Goal: Register for event/course

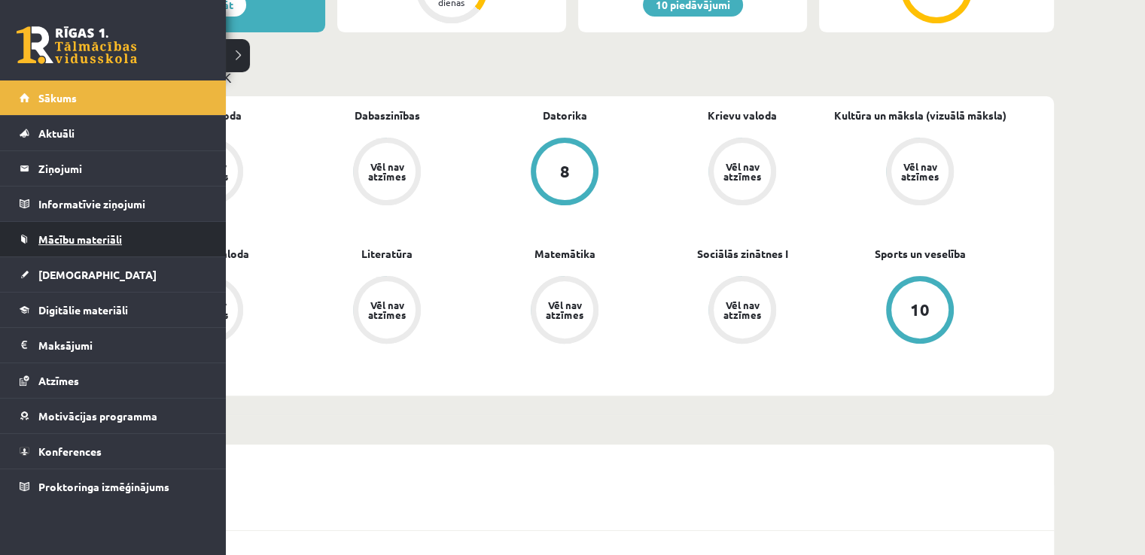
scroll to position [423, 0]
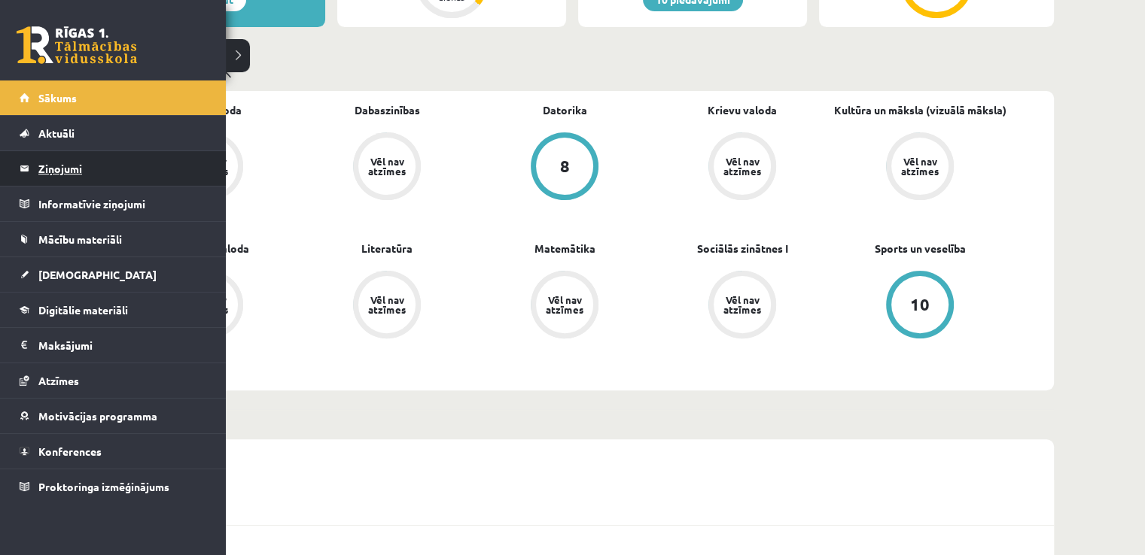
click at [87, 160] on legend "Ziņojumi 0" at bounding box center [122, 168] width 169 height 35
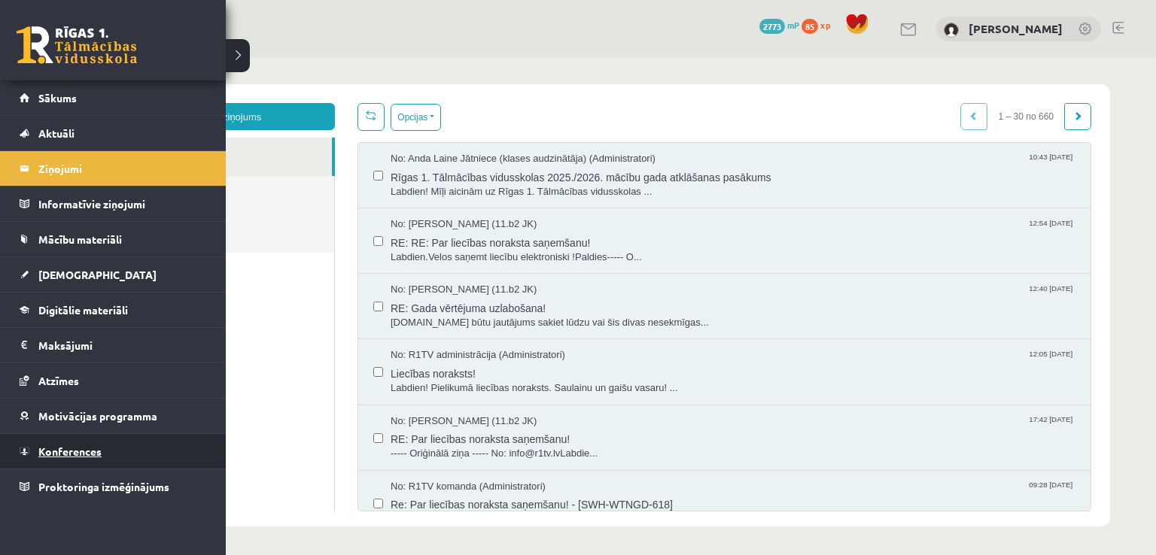
click at [54, 452] on span "Konferences" at bounding box center [69, 452] width 63 height 14
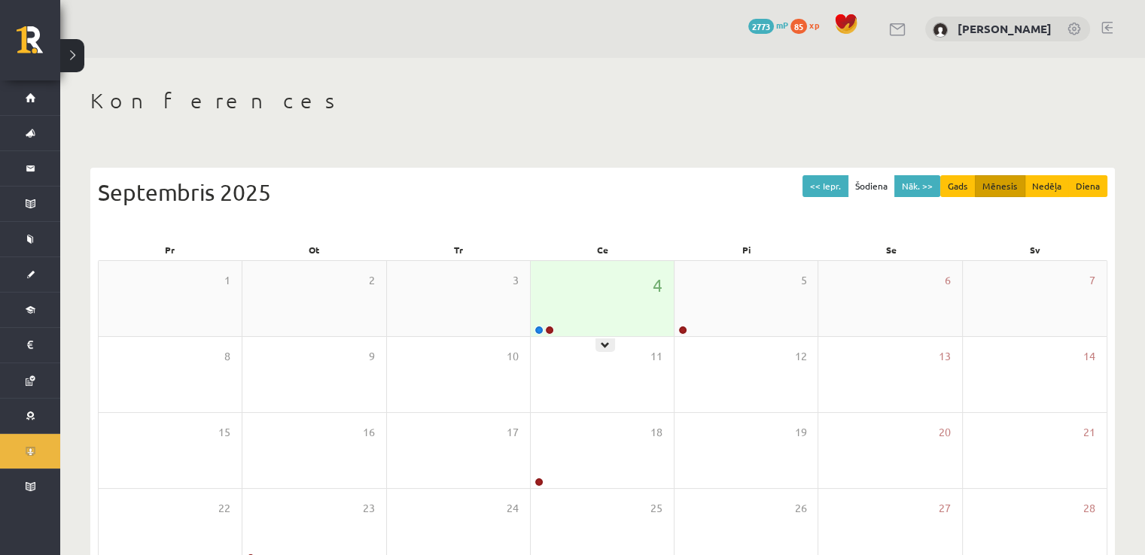
click at [553, 290] on div "4" at bounding box center [602, 298] width 143 height 75
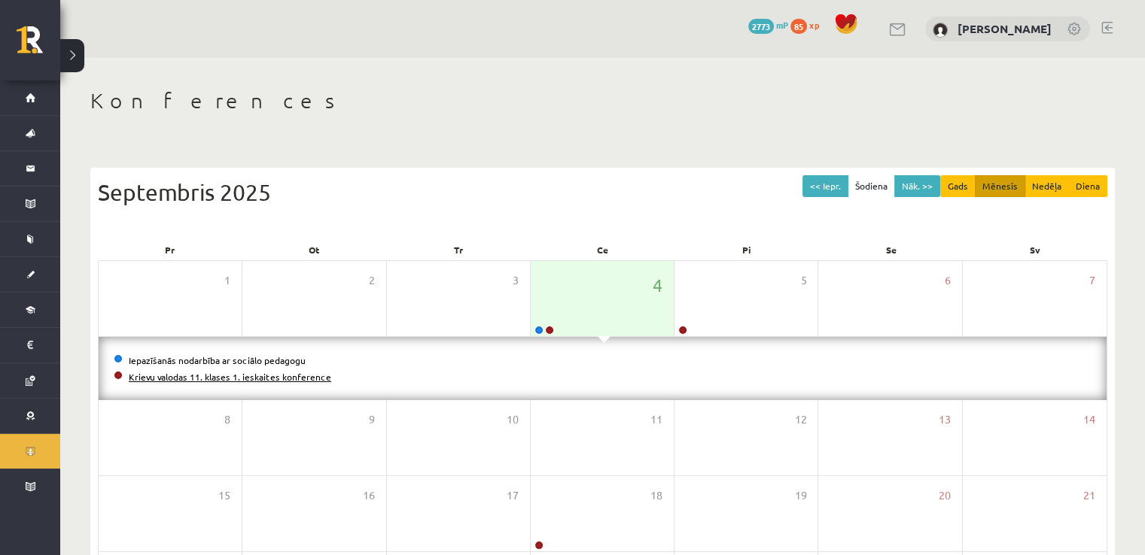
click at [256, 379] on link "Krievu valodas 11. klases 1. ieskaites konference" at bounding box center [230, 377] width 202 height 12
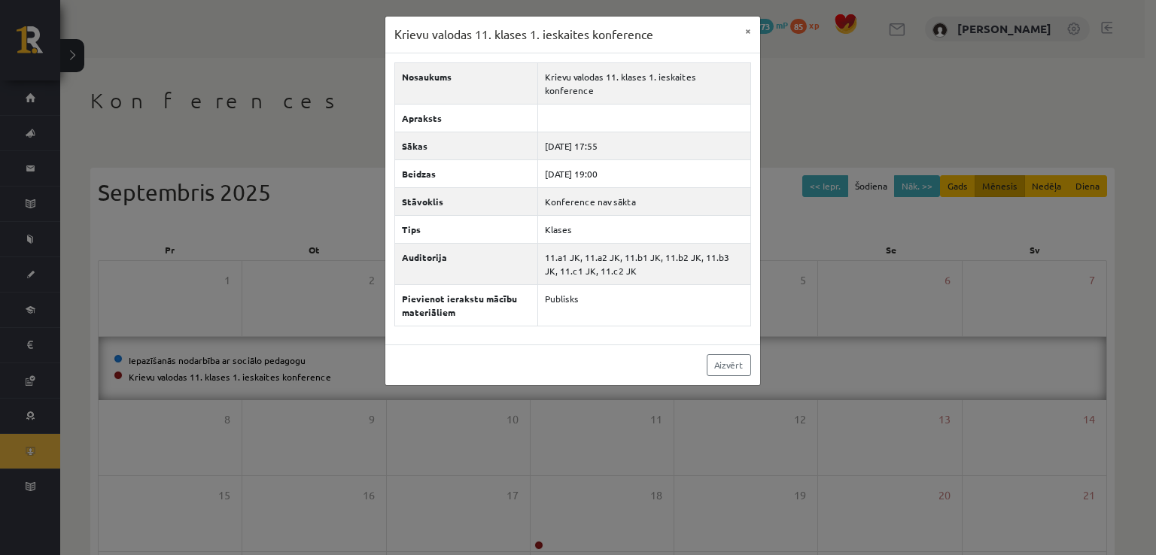
click at [35, 443] on div "Krievu valodas 11. klases 1. ieskaites konference × Nosaukums Krievu valodas 11…" at bounding box center [578, 277] width 1156 height 555
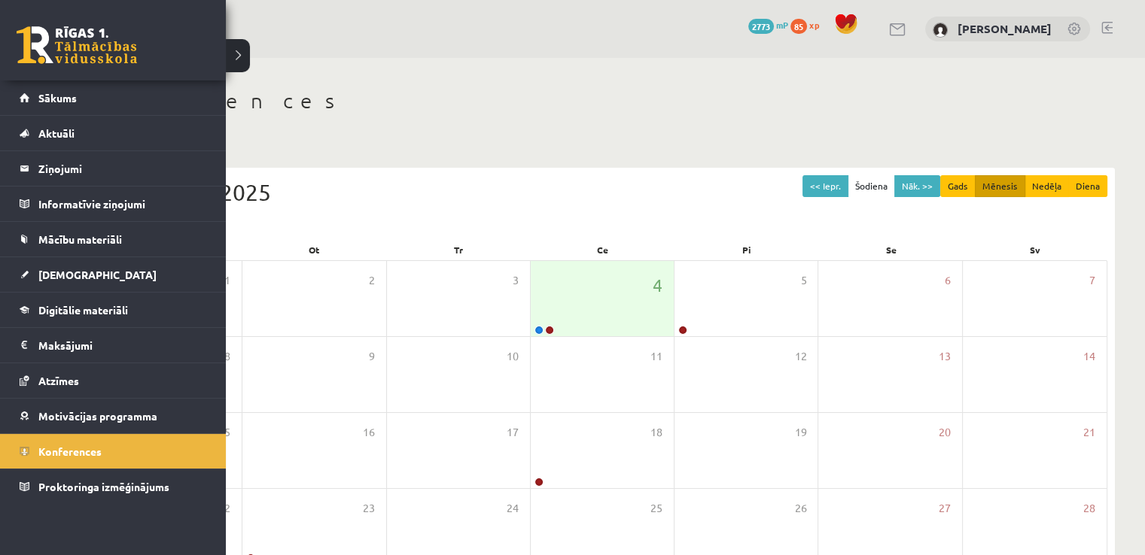
click at [35, 443] on link "Konferences" at bounding box center [113, 451] width 187 height 35
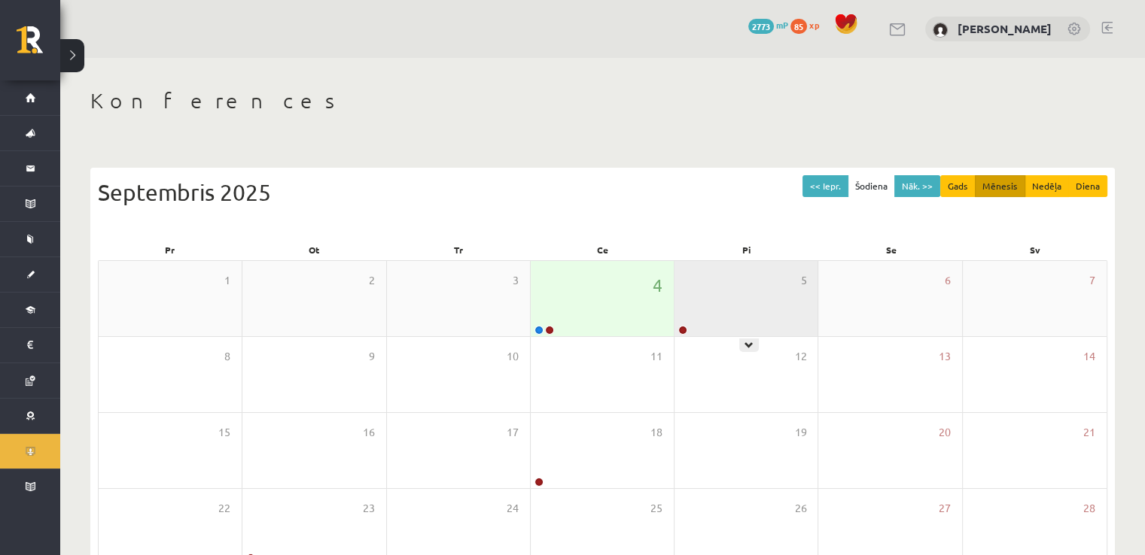
click at [776, 299] on div "5" at bounding box center [745, 298] width 143 height 75
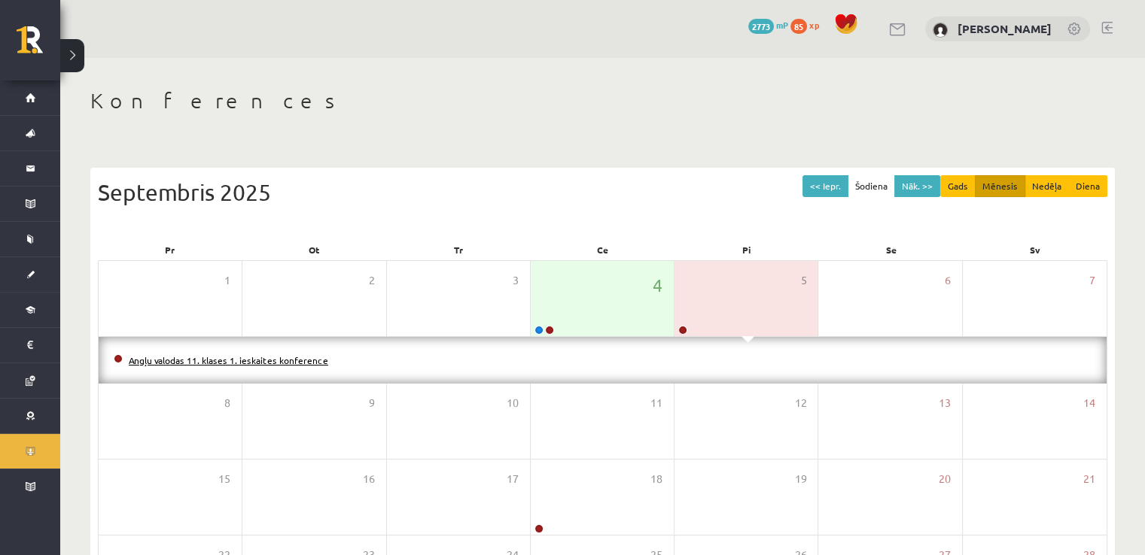
click at [303, 360] on link "Angļu valodas 11. klases 1. ieskaites konference" at bounding box center [228, 360] width 199 height 12
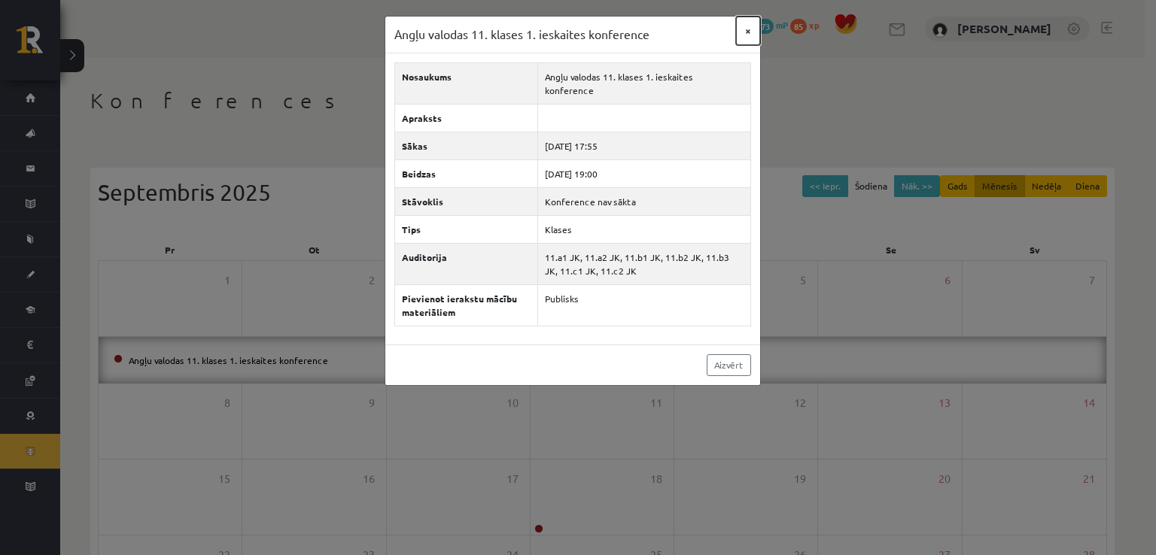
click at [750, 29] on button "×" at bounding box center [748, 31] width 24 height 29
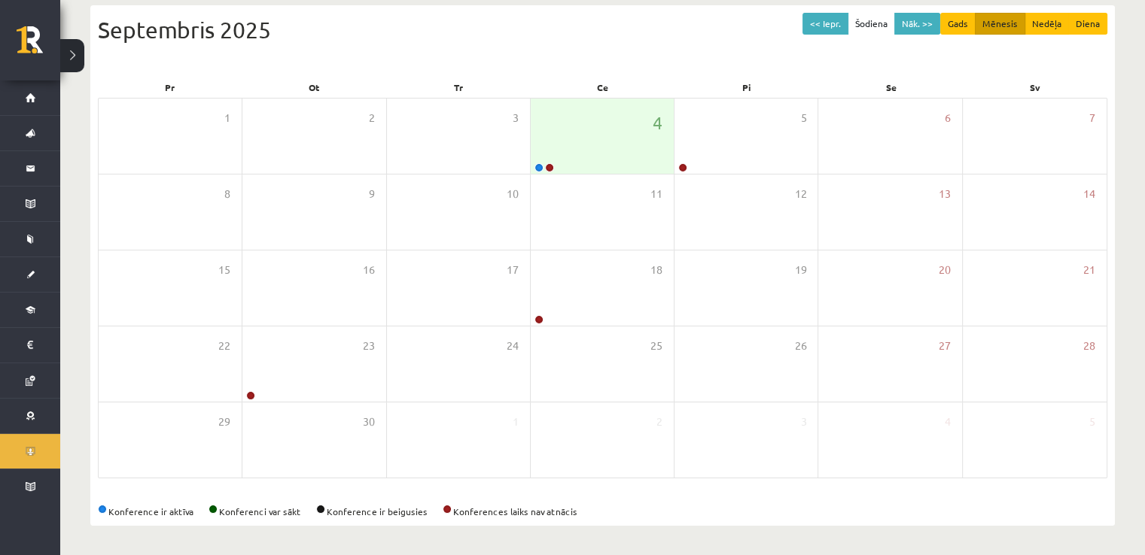
scroll to position [163, 0]
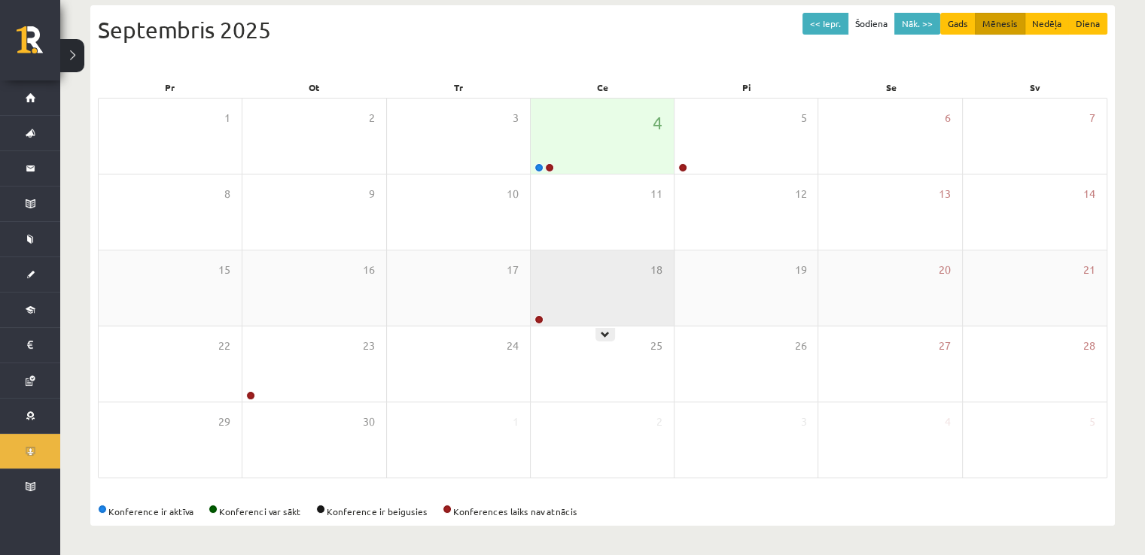
click at [611, 273] on div "18" at bounding box center [602, 288] width 143 height 75
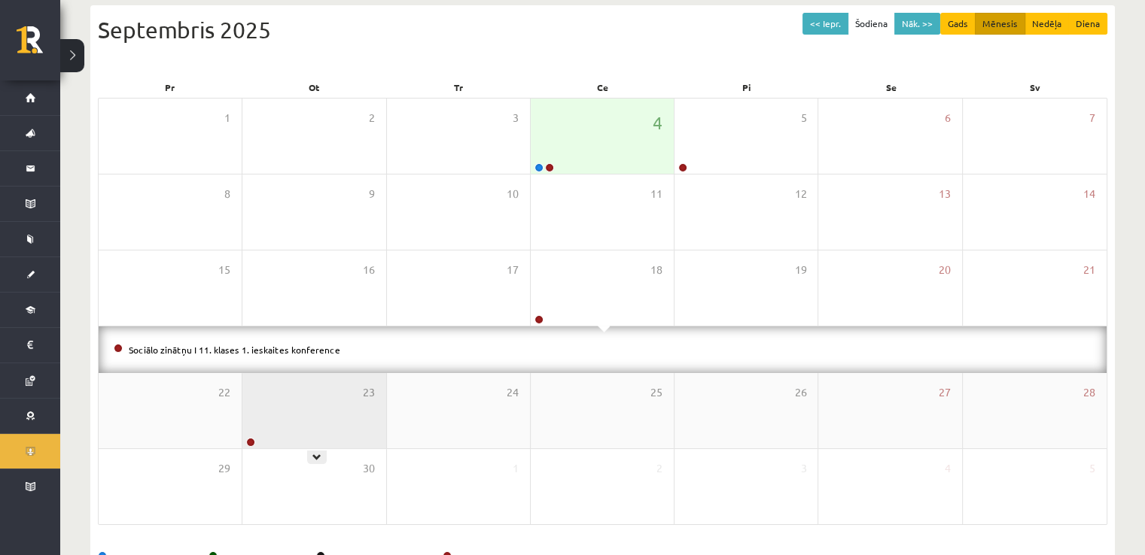
click at [273, 429] on div "23" at bounding box center [313, 410] width 143 height 75
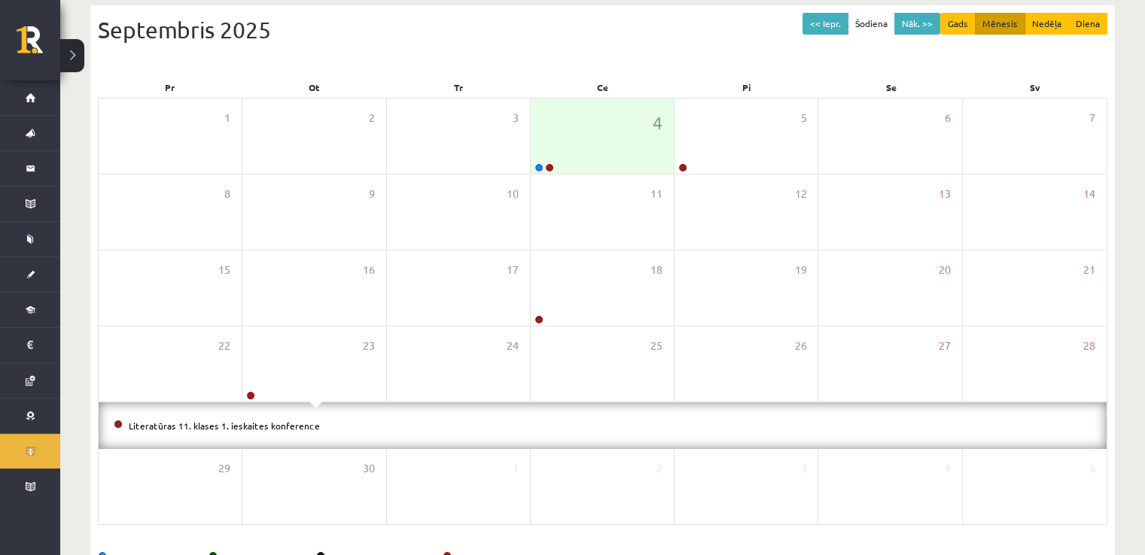
click at [525, 56] on div "<< Iepr. Šodiena Nāk. >> Gads Mēnesis Nedēļa Diena Septembris 2025" at bounding box center [602, 45] width 1009 height 64
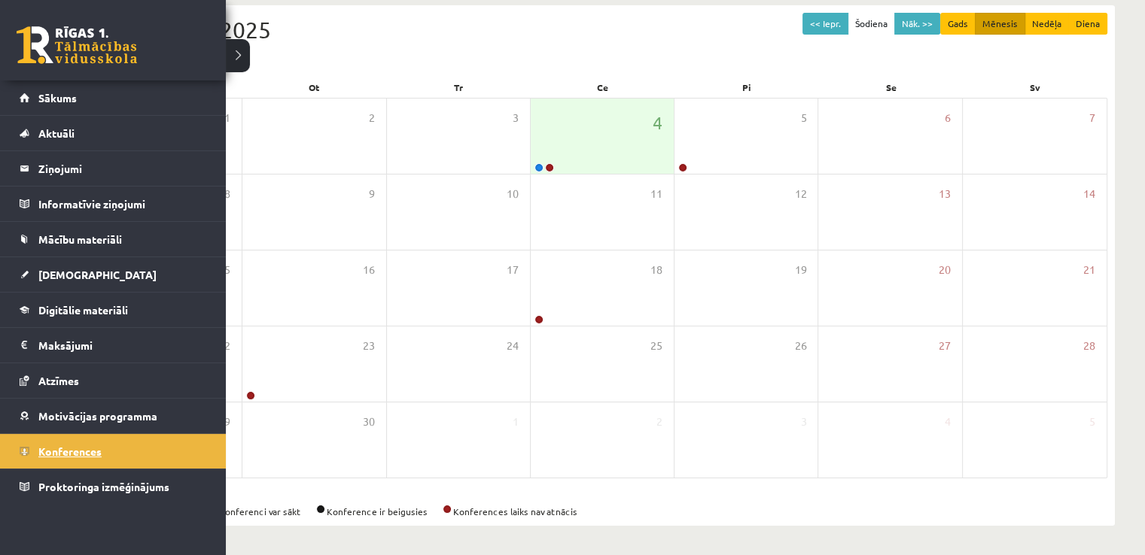
click at [62, 450] on span "Konferences" at bounding box center [69, 452] width 63 height 14
click at [47, 449] on span "Konferences" at bounding box center [69, 452] width 63 height 14
click at [84, 243] on span "Mācību materiāli" at bounding box center [80, 240] width 84 height 14
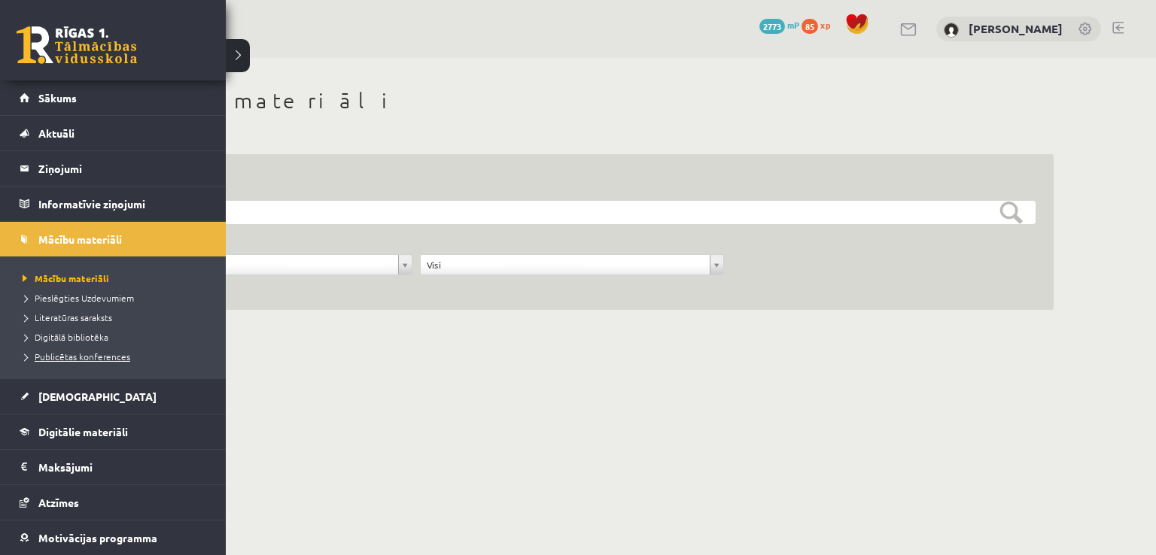
click at [92, 351] on span "Publicētas konferences" at bounding box center [74, 357] width 111 height 12
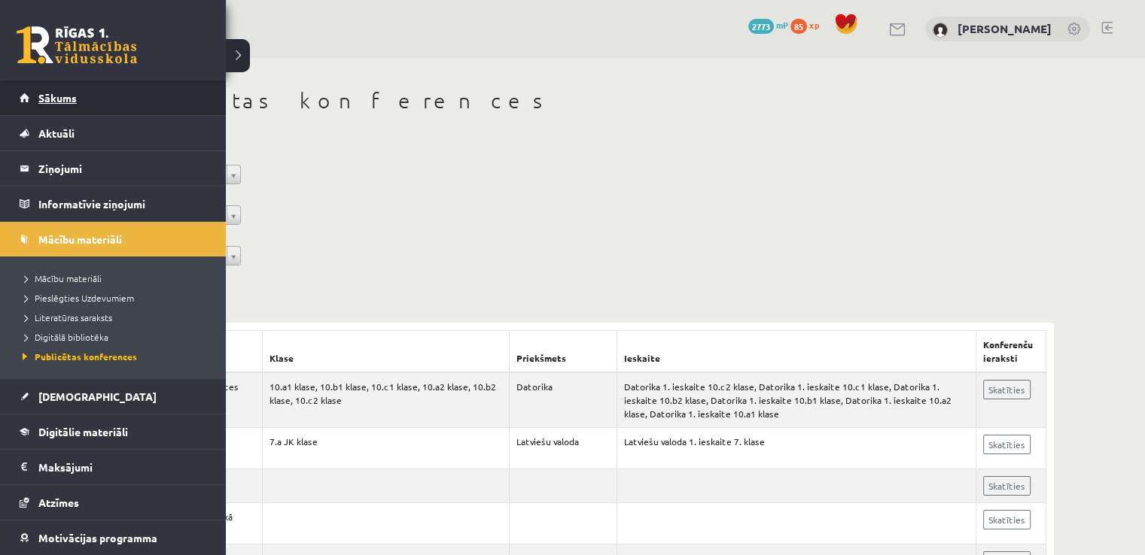
click at [45, 94] on span "Sākums" at bounding box center [57, 98] width 38 height 14
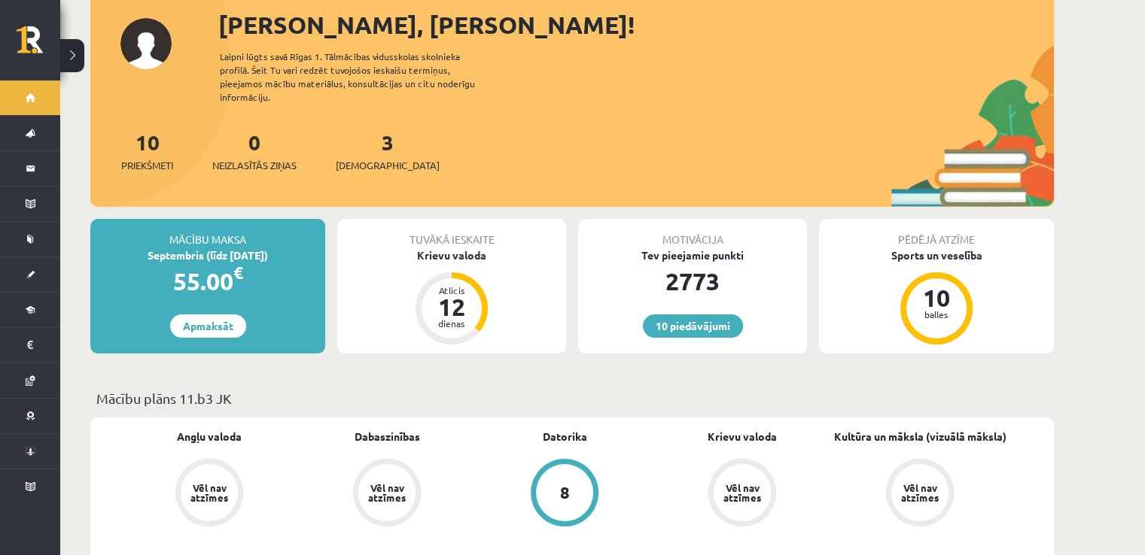
scroll to position [301, 0]
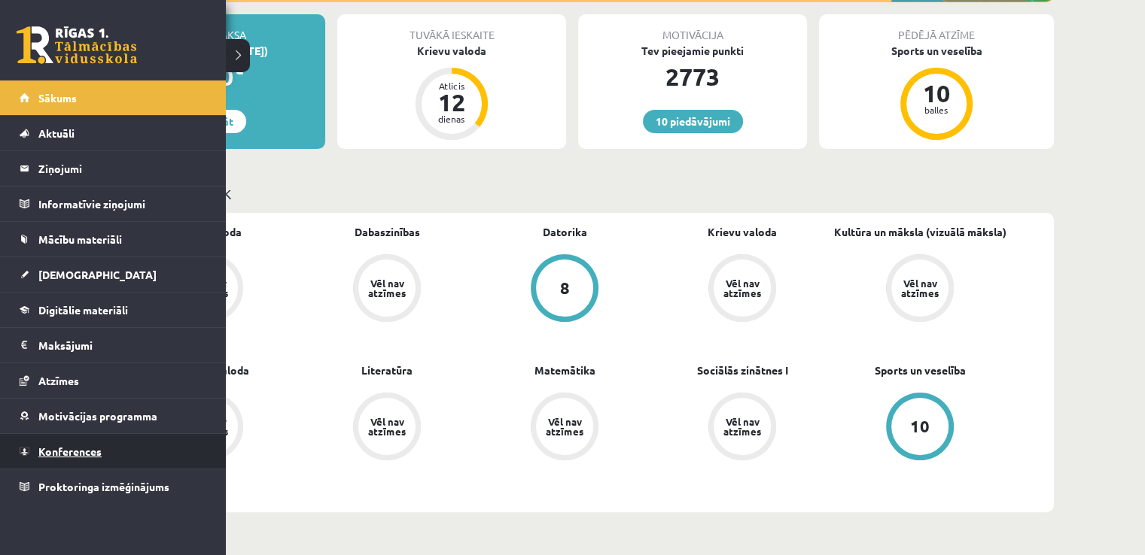
click at [78, 454] on span "Konferences" at bounding box center [69, 452] width 63 height 14
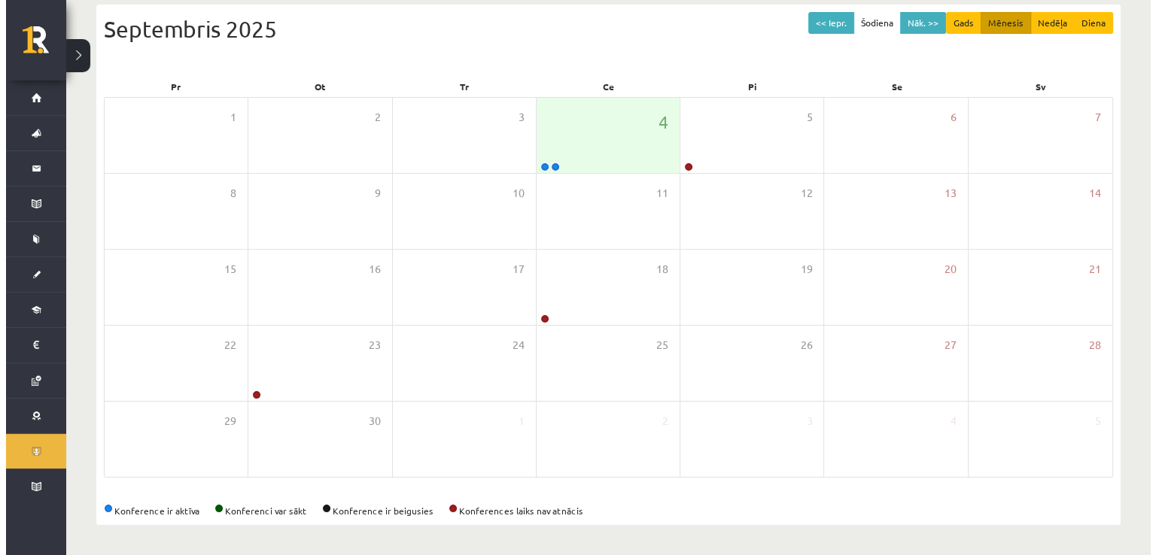
scroll to position [163, 0]
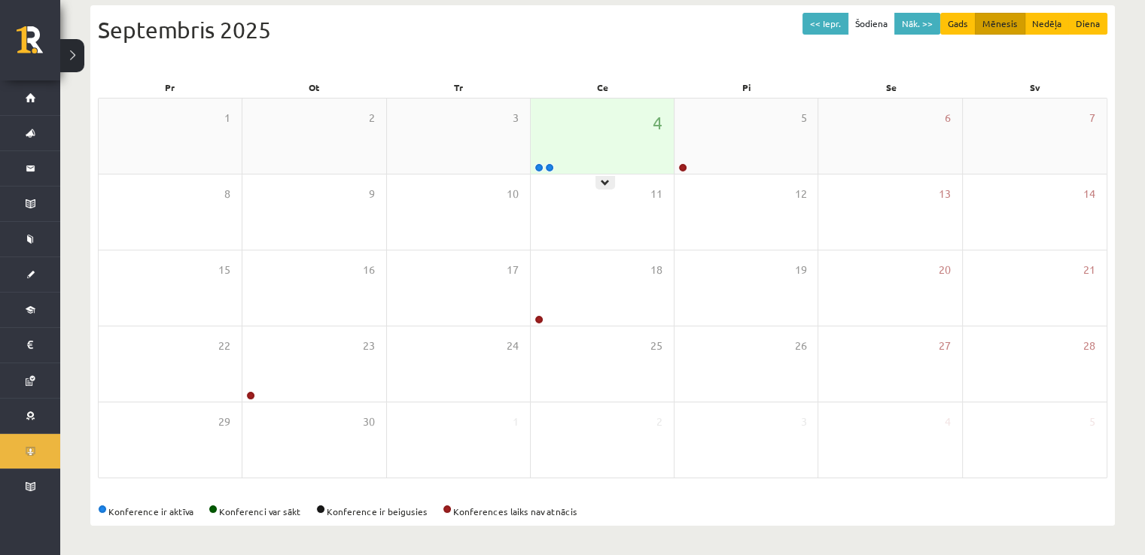
click at [622, 154] on div "4" at bounding box center [602, 136] width 143 height 75
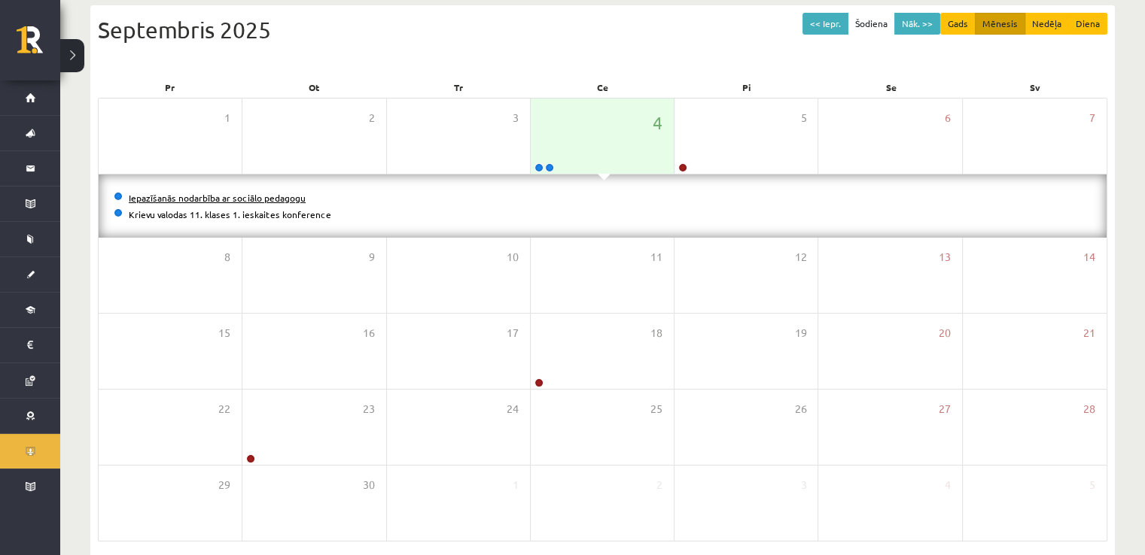
click at [253, 195] on link "Iepazīšanās nodarbība ar sociālo pedagogu" at bounding box center [217, 198] width 177 height 12
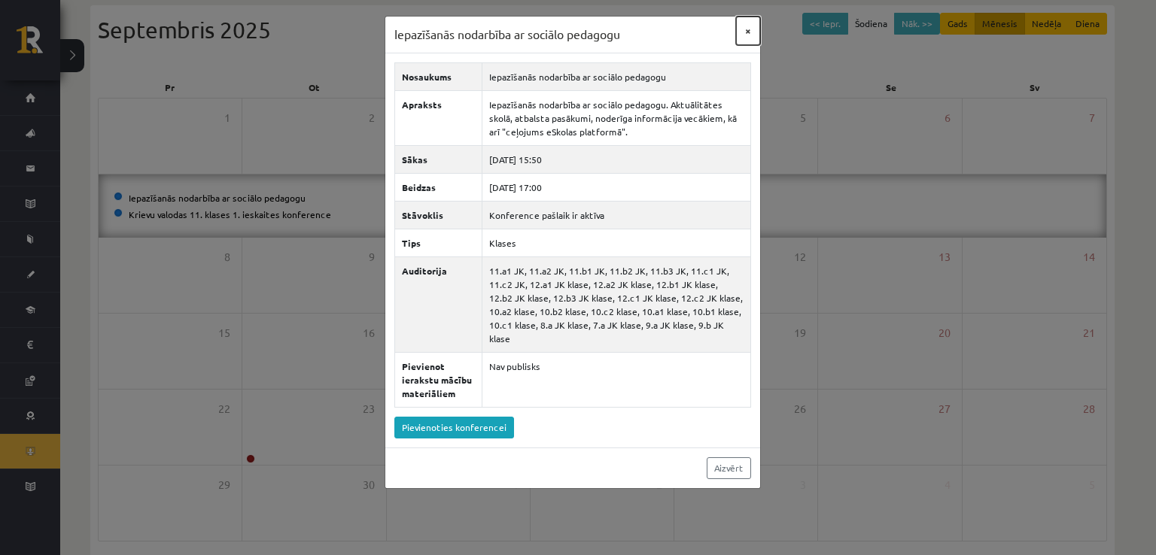
click at [750, 28] on button "×" at bounding box center [748, 31] width 24 height 29
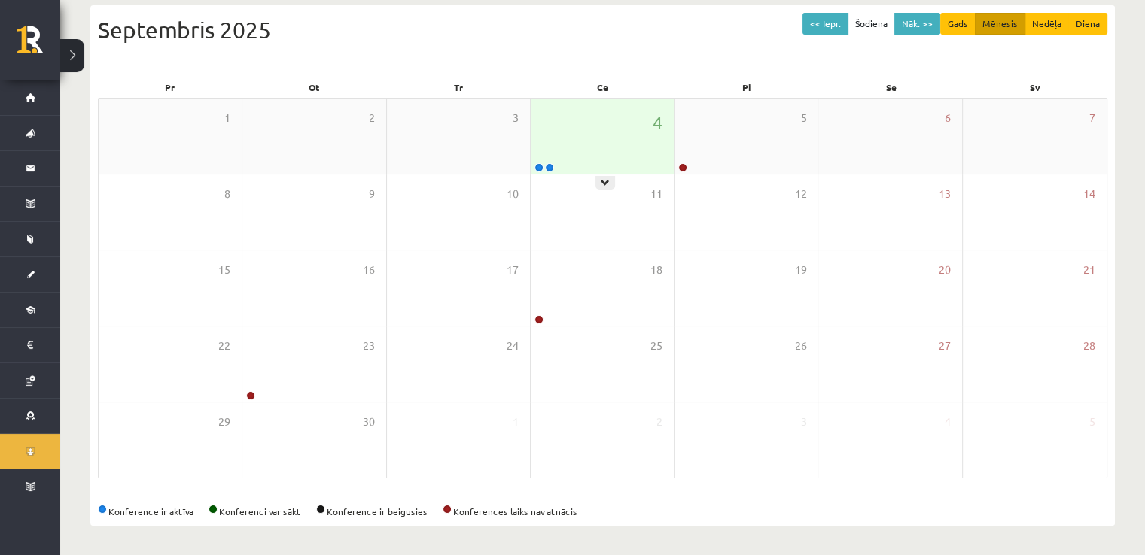
click at [619, 131] on div "4" at bounding box center [602, 136] width 143 height 75
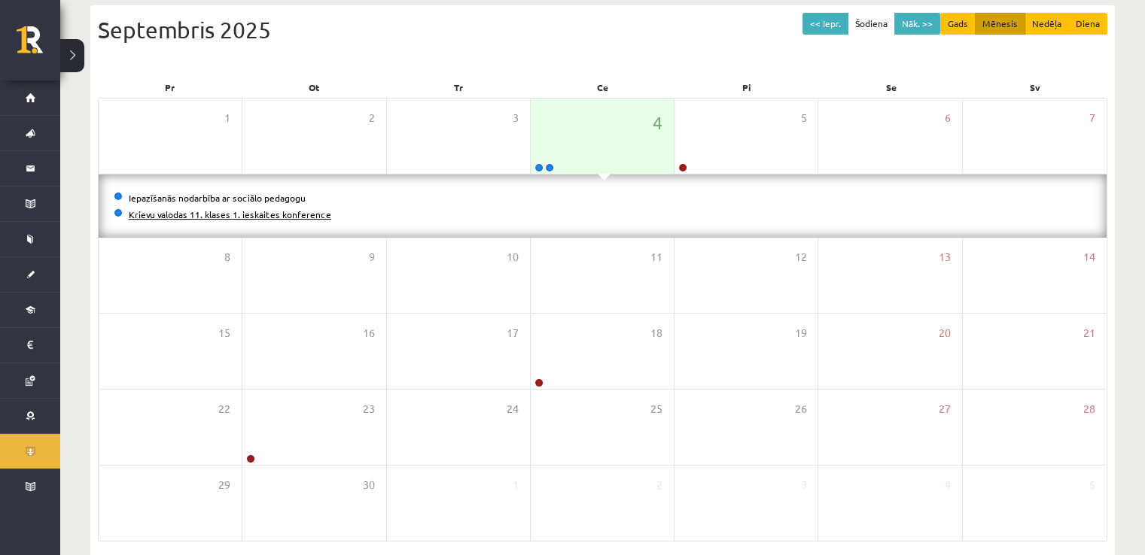
click at [296, 217] on link "Krievu valodas 11. klases 1. ieskaites konference" at bounding box center [230, 214] width 202 height 12
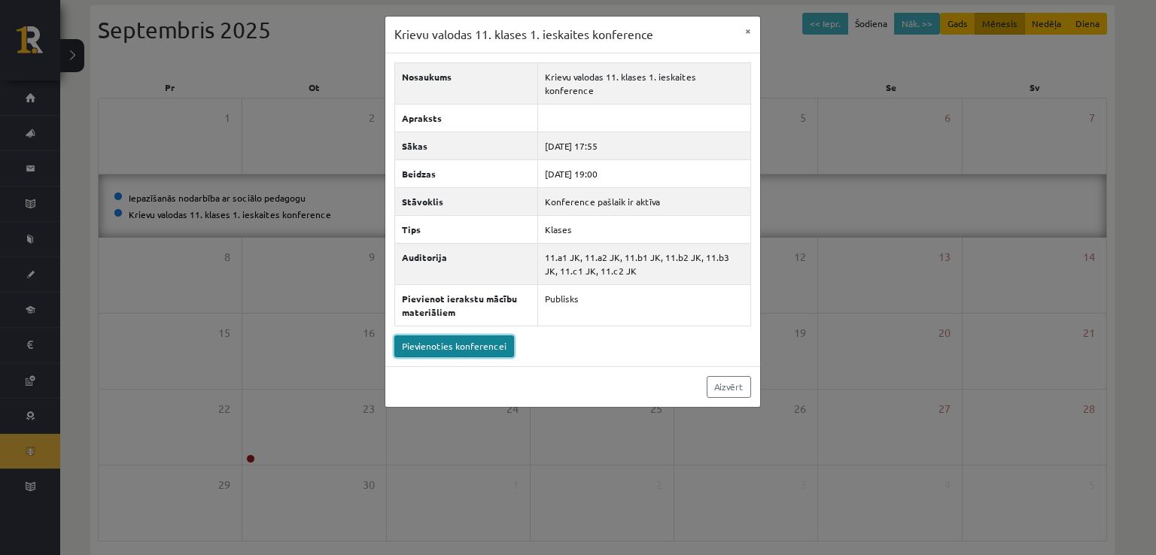
click at [495, 336] on link "Pievienoties konferencei" at bounding box center [454, 347] width 120 height 22
